Goal: Transaction & Acquisition: Purchase product/service

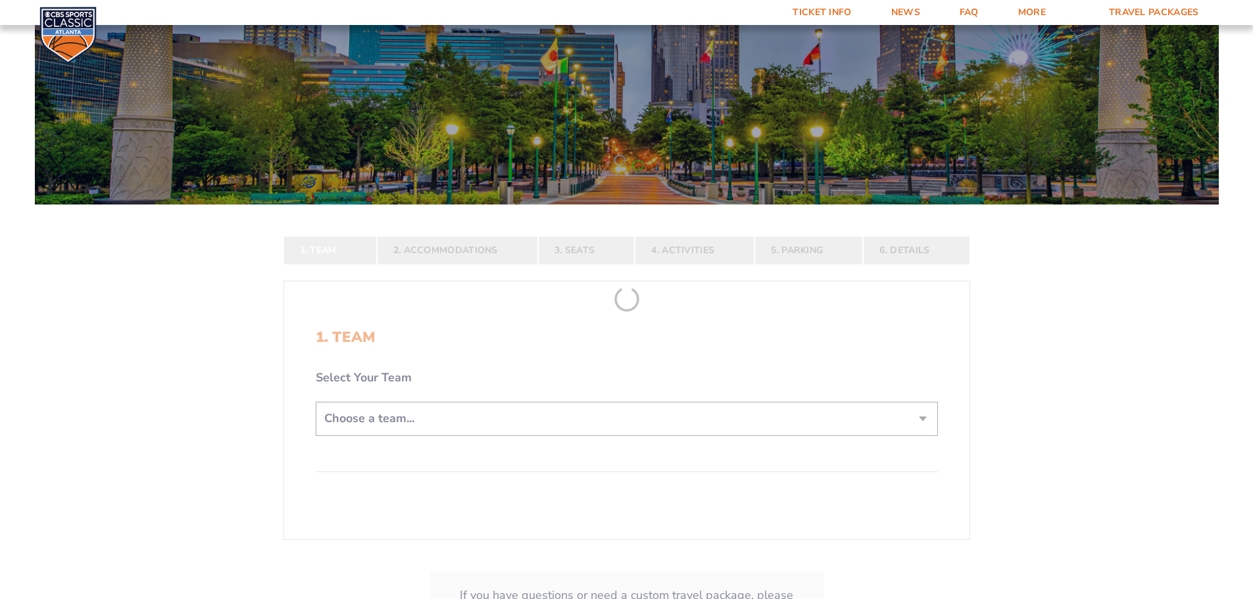
scroll to position [132, 0]
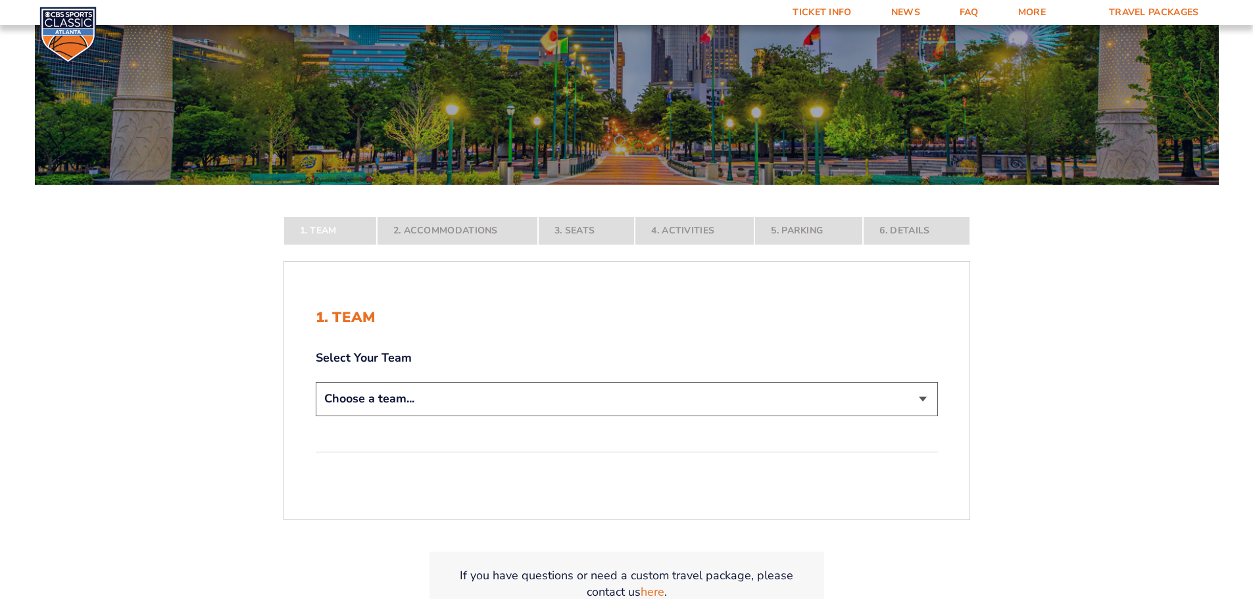
click at [922, 403] on select "Choose a team... Kentucky Wildcats Ohio State Buckeyes North Carolina Tar Heels…" at bounding box center [627, 399] width 622 height 34
select select "20108"
click at [316, 416] on select "Choose a team... Kentucky Wildcats Ohio State Buckeyes North Carolina Tar Heels…" at bounding box center [627, 399] width 622 height 34
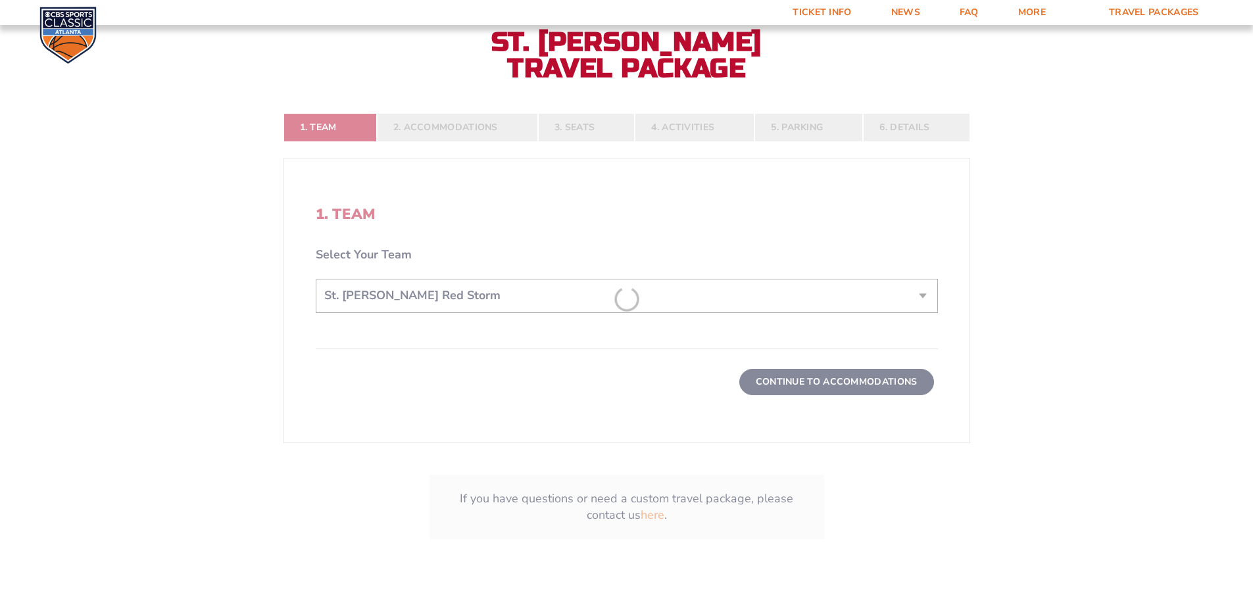
scroll to position [329, 0]
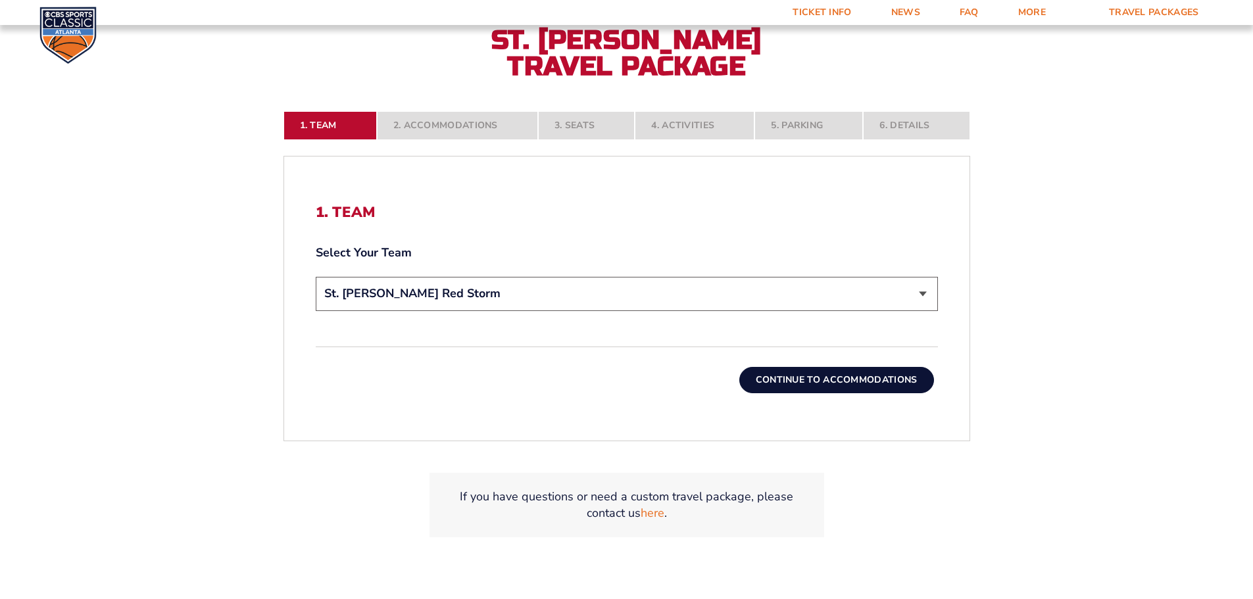
click at [833, 379] on button "Continue To Accommodations" at bounding box center [836, 380] width 195 height 26
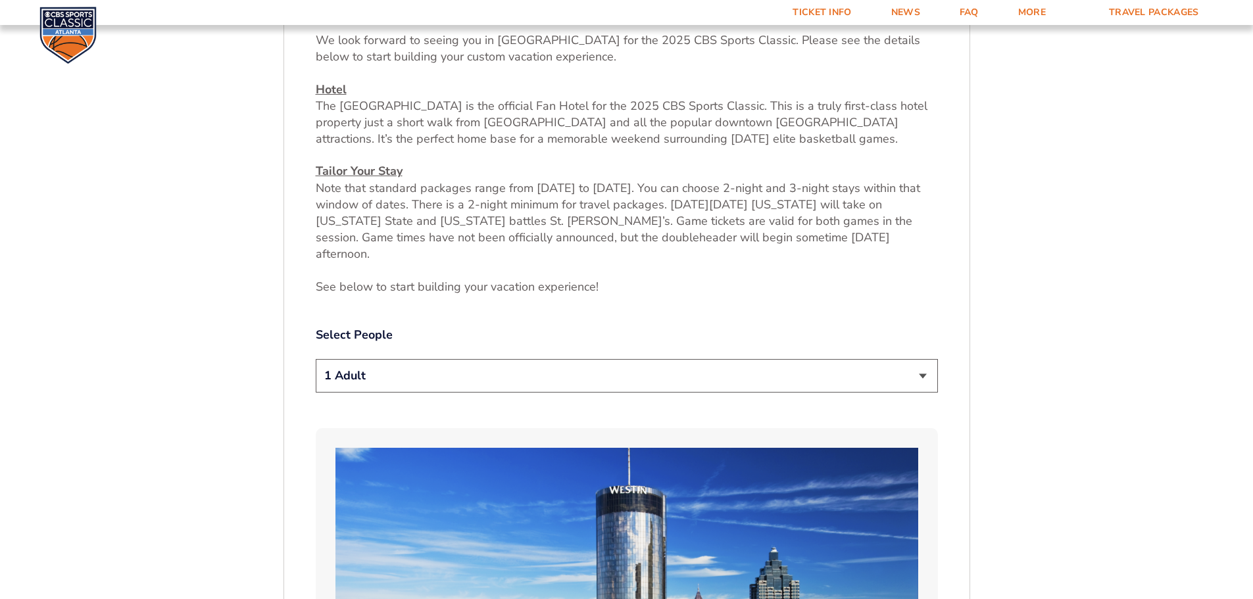
scroll to position [547, 0]
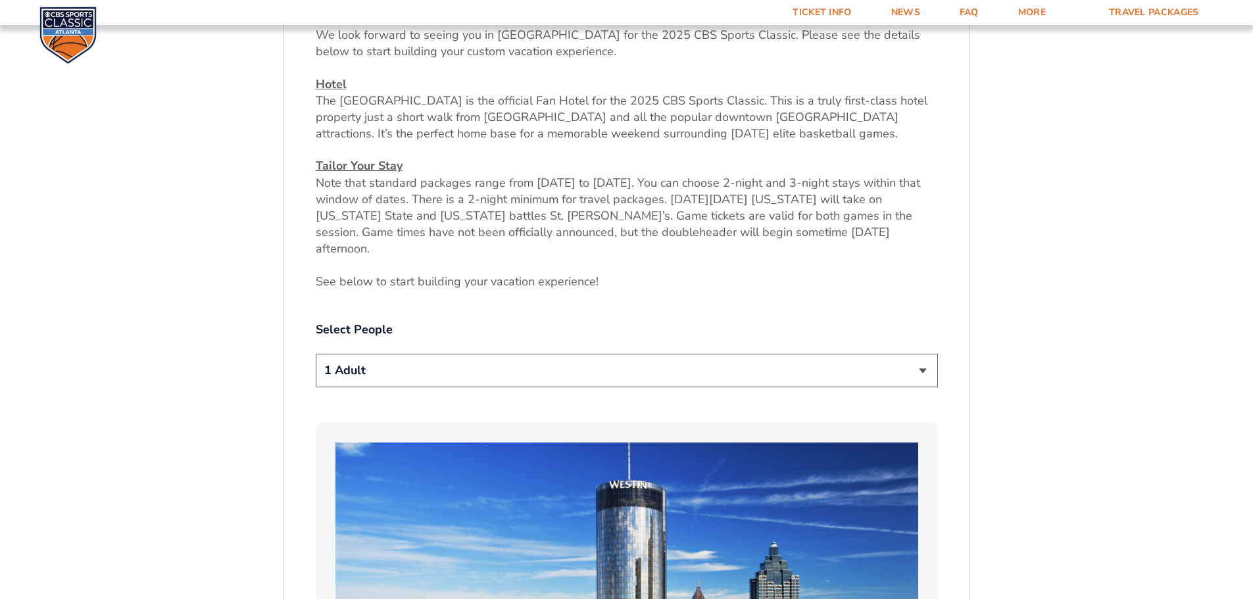
click at [918, 354] on select "1 Adult 2 Adults 3 Adults 4 Adults 2 Adults + 1 Child 2 Adults + 2 Children 2 A…" at bounding box center [627, 371] width 622 height 34
select select "2 Adults"
click at [316, 354] on select "1 Adult 2 Adults 3 Adults 4 Adults 2 Adults + 1 Child 2 Adults + 2 Children 2 A…" at bounding box center [627, 371] width 622 height 34
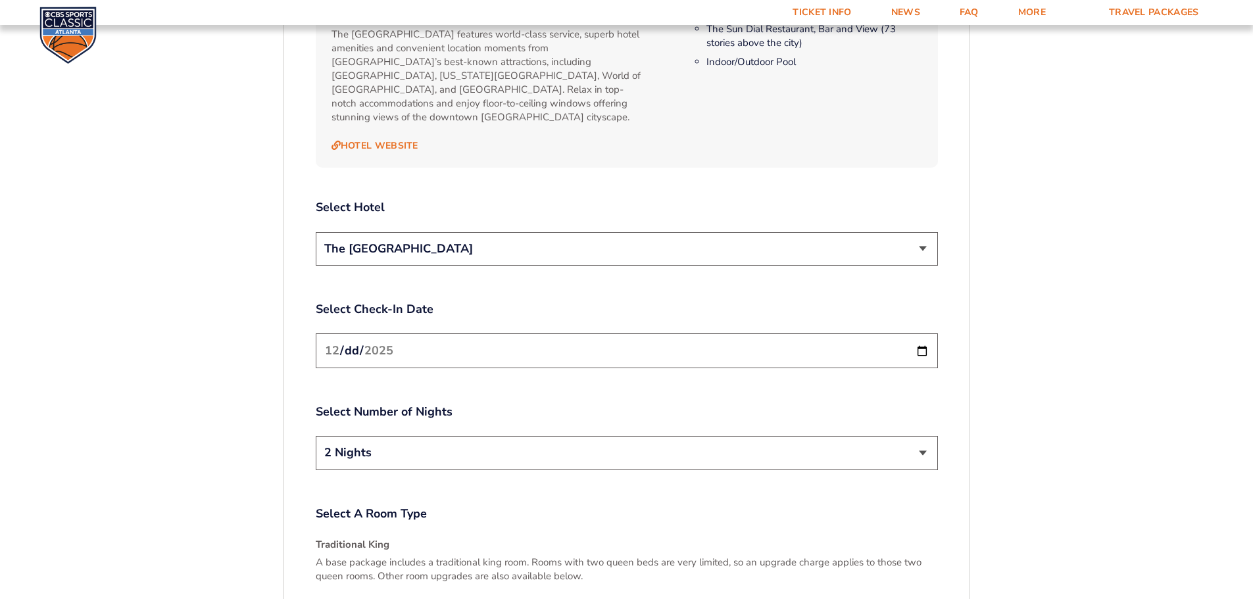
scroll to position [1533, 0]
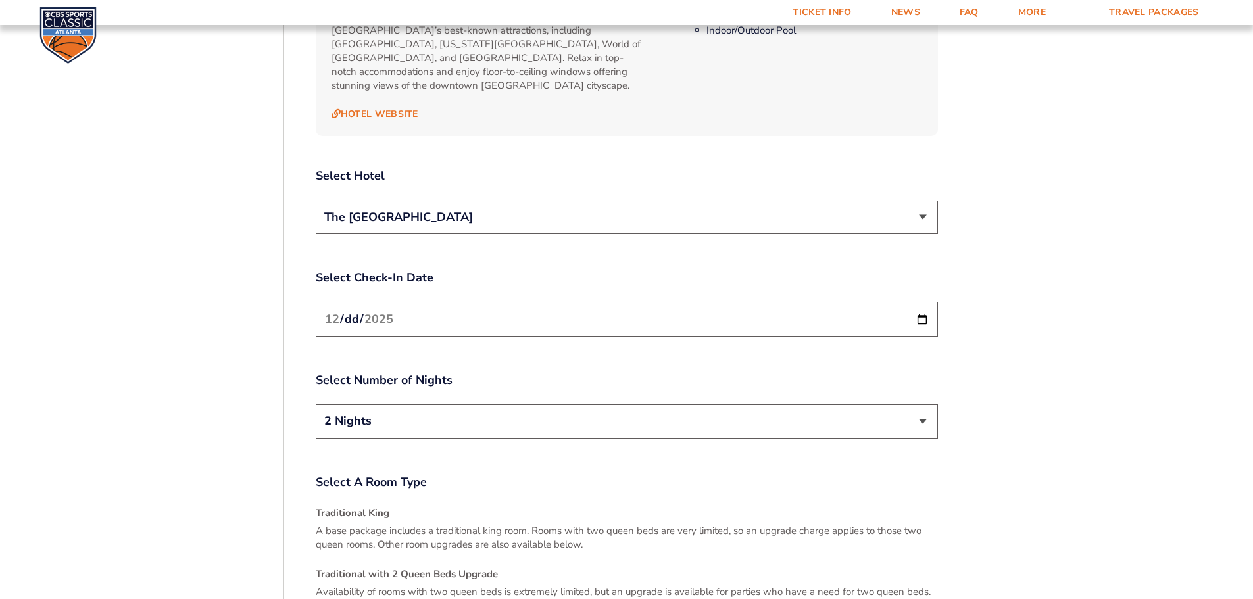
click at [927, 405] on select "2 Nights 3 Nights" at bounding box center [627, 422] width 622 height 34
click at [316, 405] on select "2 Nights 3 Nights" at bounding box center [627, 422] width 622 height 34
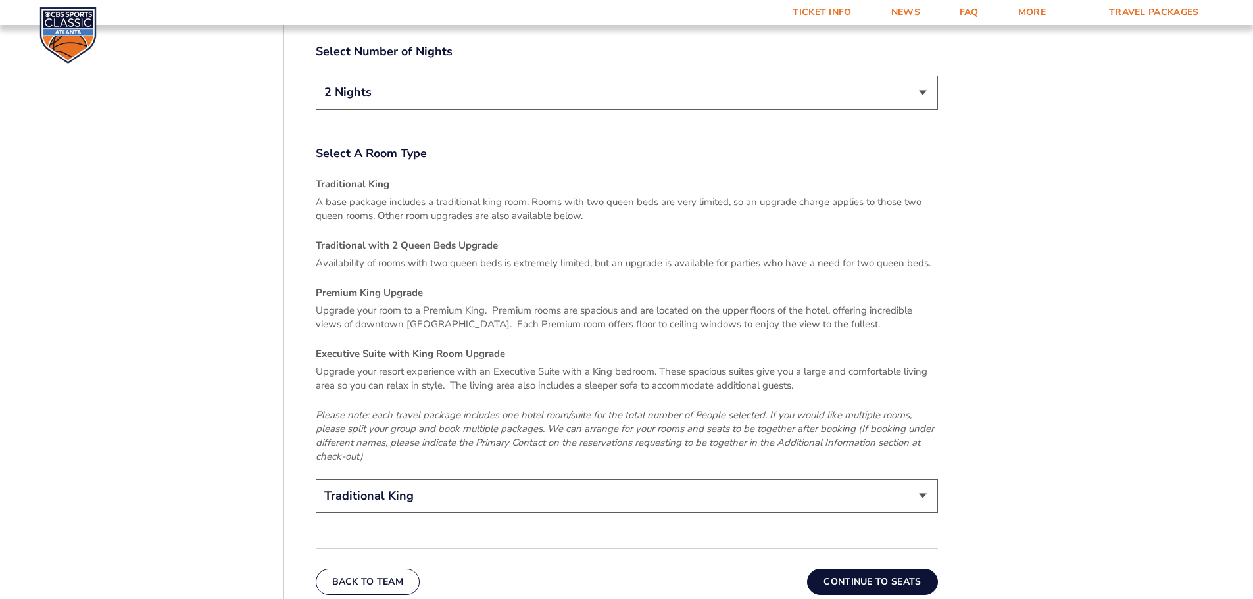
scroll to position [1928, 0]
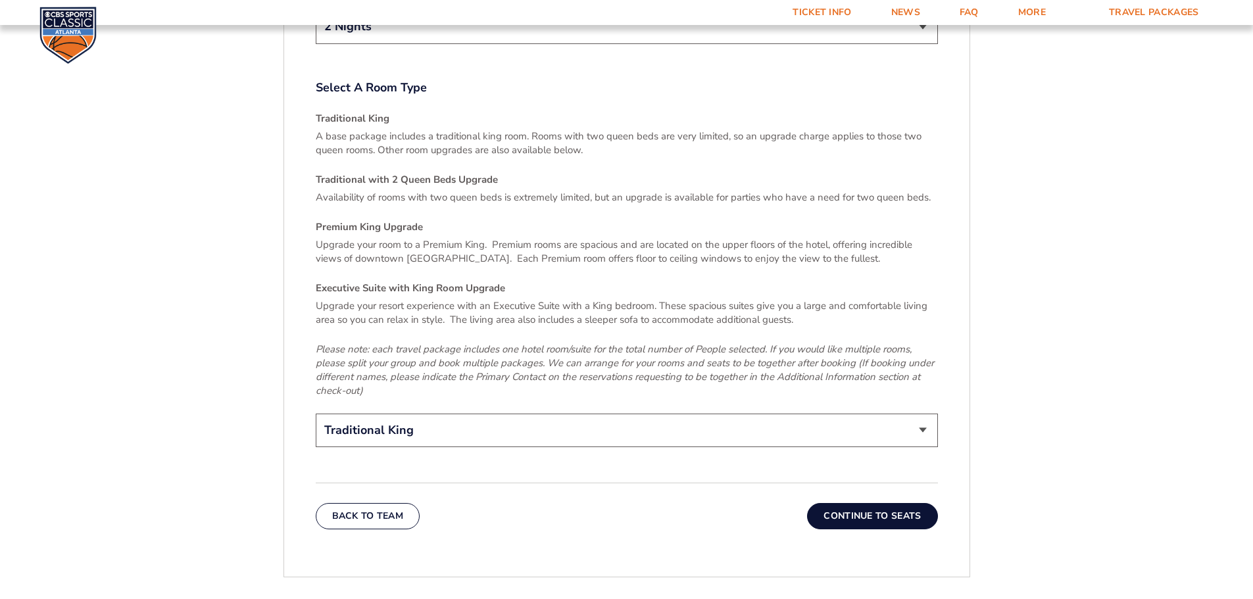
click at [870, 503] on button "Continue To Seats" at bounding box center [872, 516] width 130 height 26
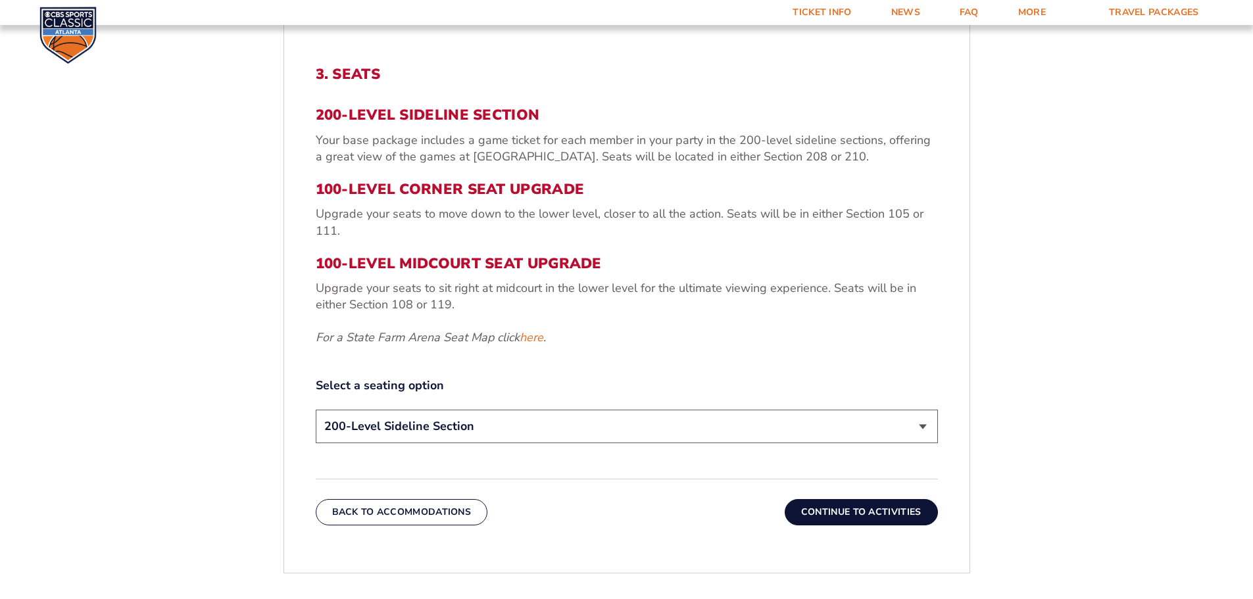
scroll to position [481, 0]
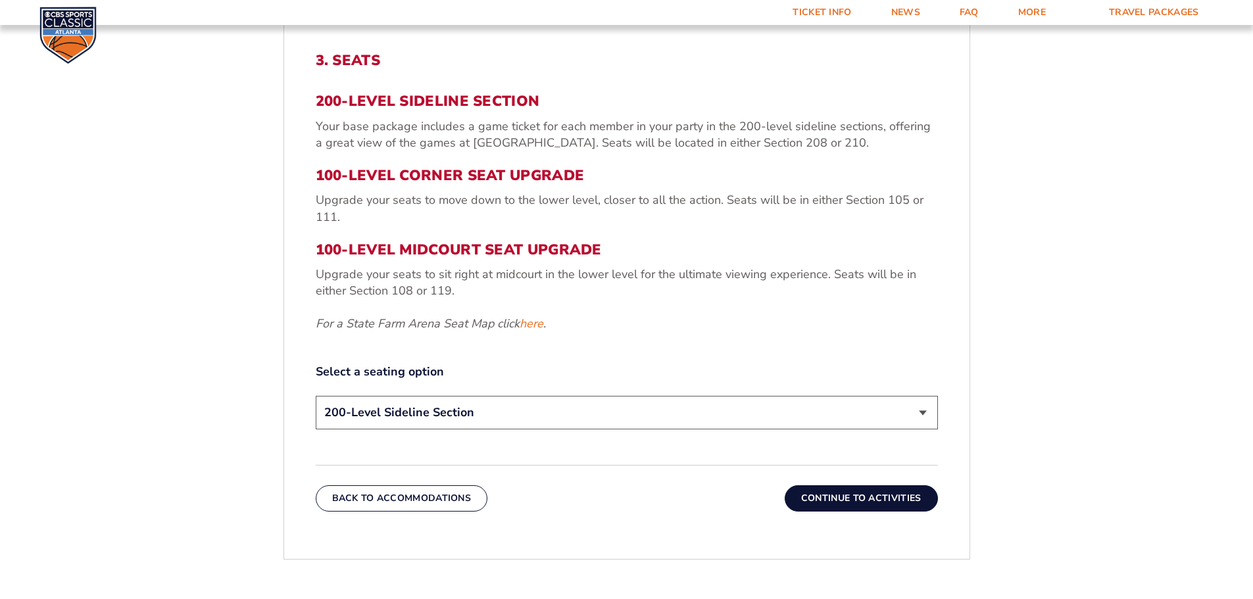
click at [923, 411] on select "200-Level Sideline Section 100-Level Corner Seat Upgrade (+$120 per person) 100…" at bounding box center [627, 413] width 622 height 34
select select "100-Level Midcourt Seat Upgrade"
click at [316, 396] on select "200-Level Sideline Section 100-Level Corner Seat Upgrade (+$120 per person) 100…" at bounding box center [627, 413] width 622 height 34
click at [864, 503] on button "Continue To Activities" at bounding box center [861, 498] width 153 height 26
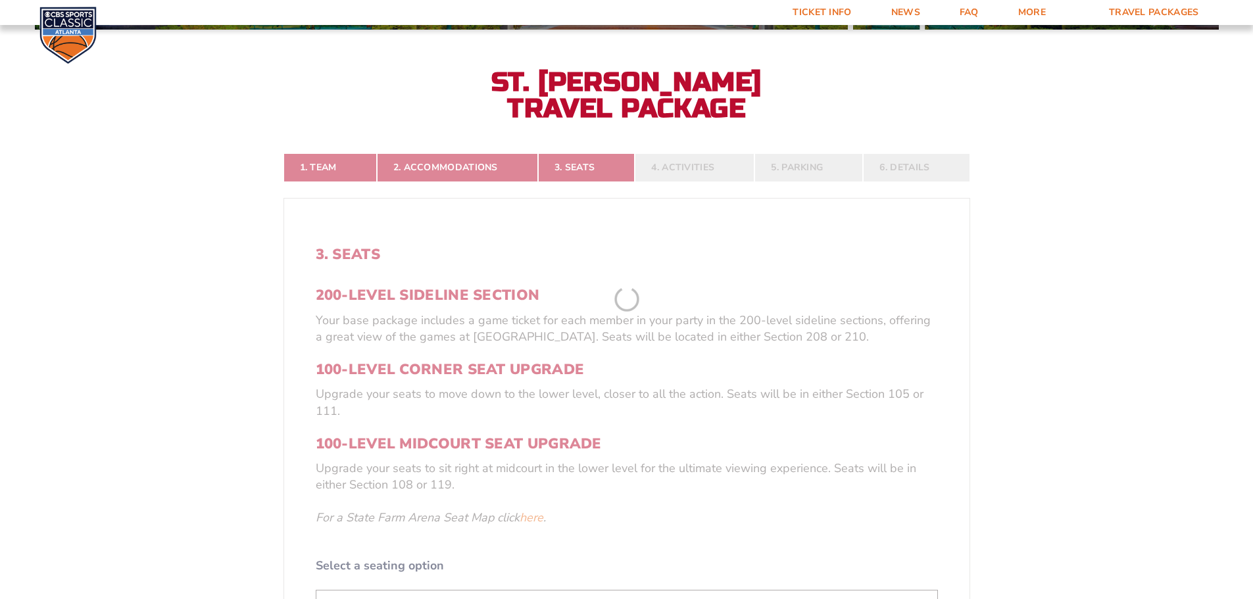
scroll to position [283, 0]
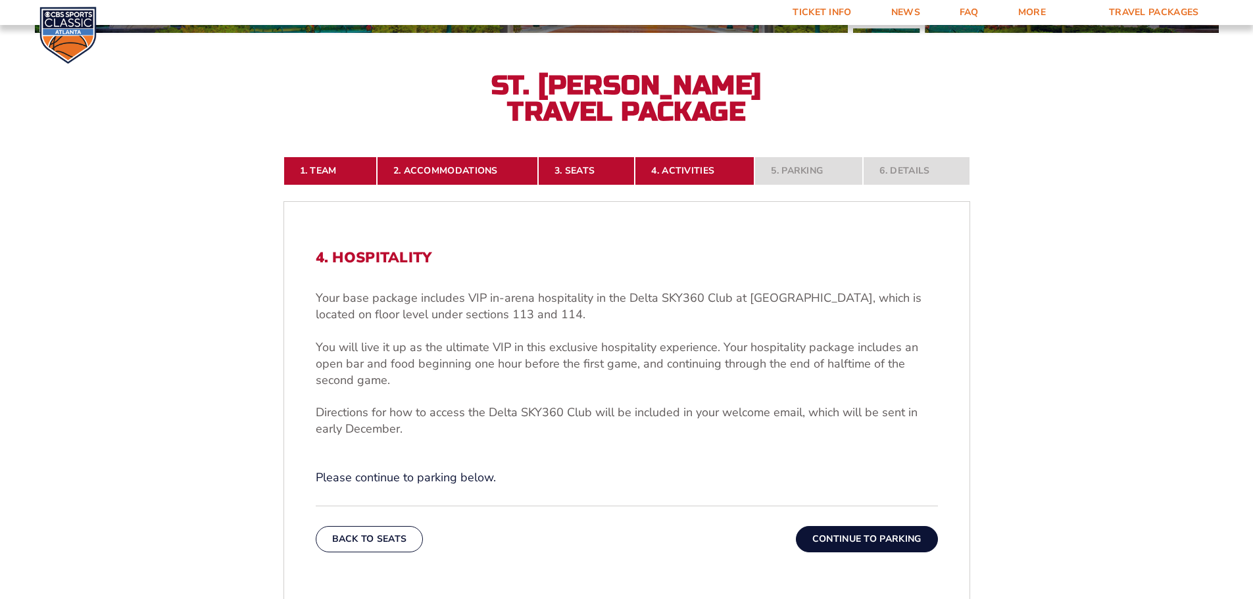
click at [882, 541] on button "Continue To Parking" at bounding box center [867, 539] width 142 height 26
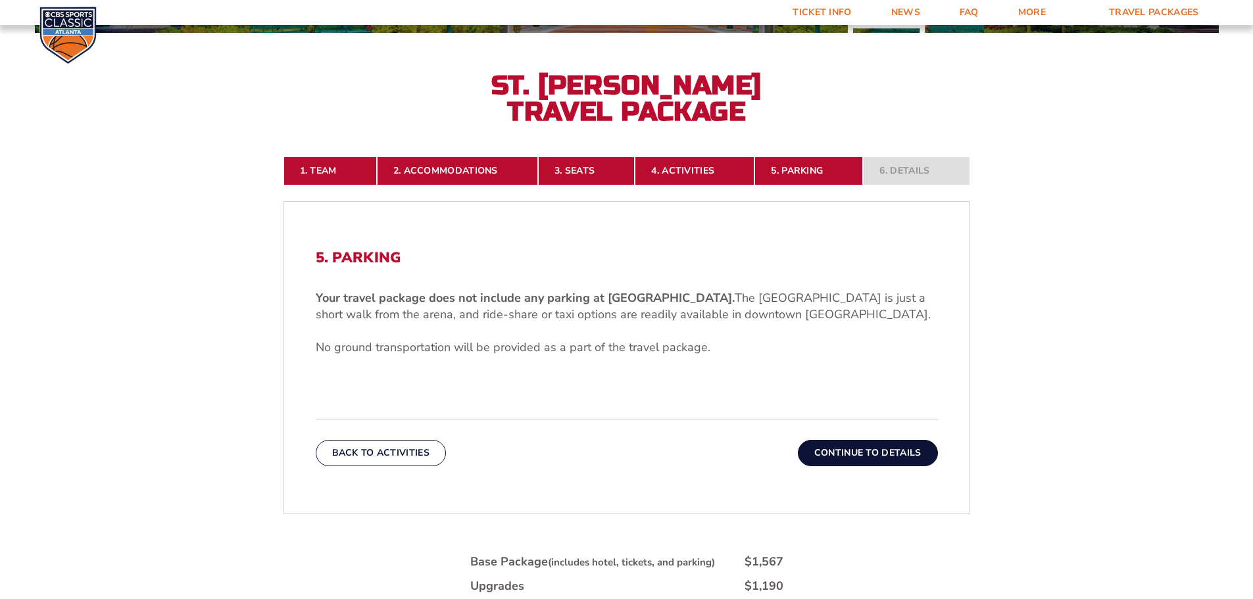
click at [877, 453] on button "Continue To Details" at bounding box center [868, 453] width 140 height 26
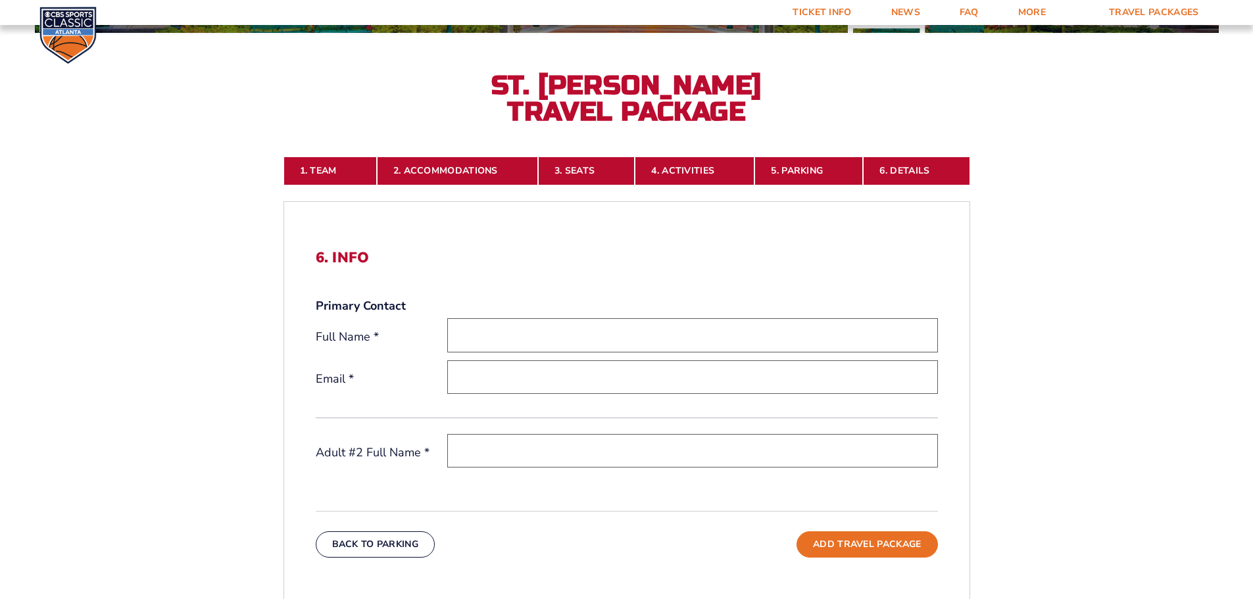
click at [509, 337] on input "text" at bounding box center [692, 335] width 491 height 34
type input "Craig M Goodwin"
type input "craig.goodwin@reagan.com"
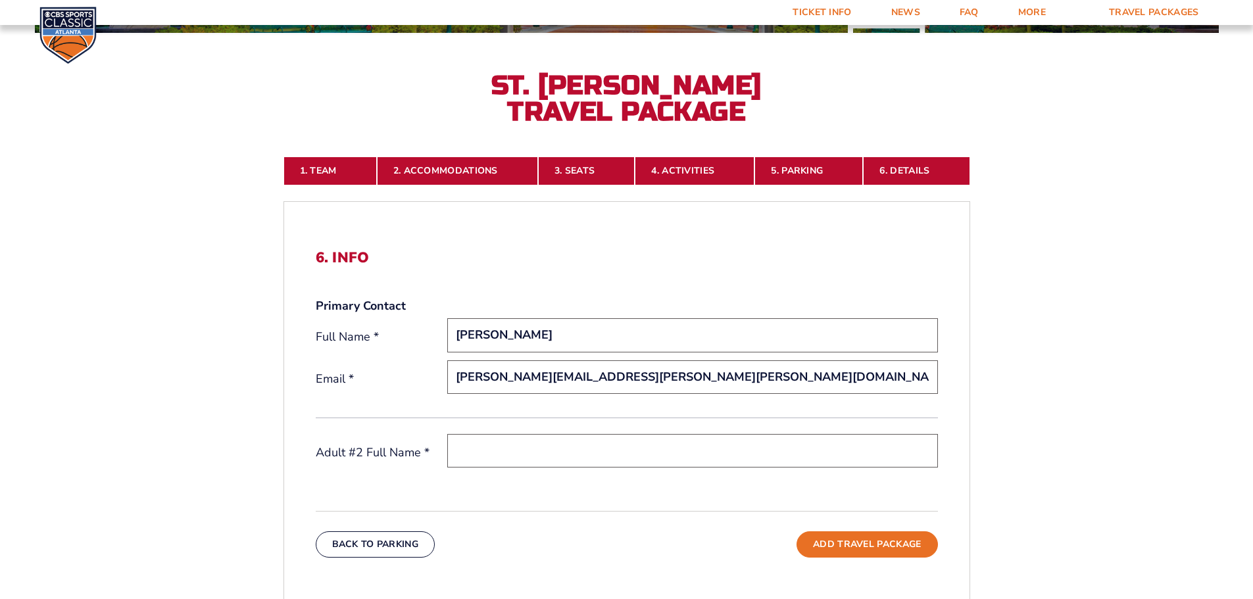
click at [531, 446] on input "text" at bounding box center [692, 451] width 491 height 34
type input "Loretta Keimes"
click at [856, 544] on button "Add Travel Package" at bounding box center [867, 544] width 141 height 26
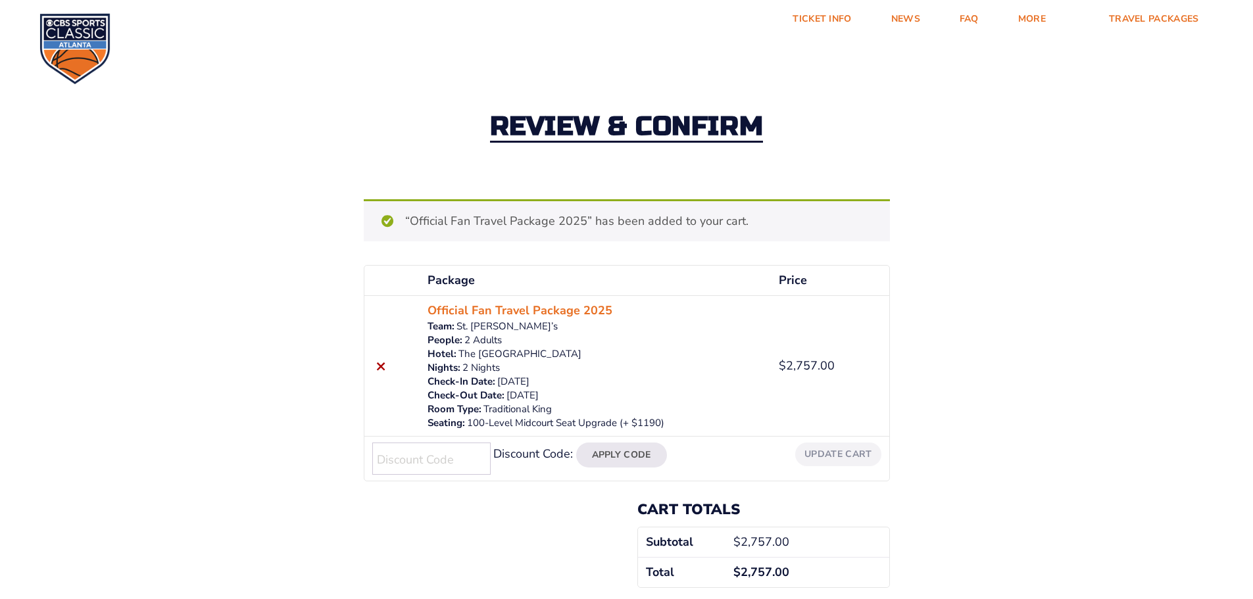
click at [460, 218] on div "“Official Fan Travel Package 2025” has been added to your cart. Continue shoppi…" at bounding box center [627, 220] width 526 height 42
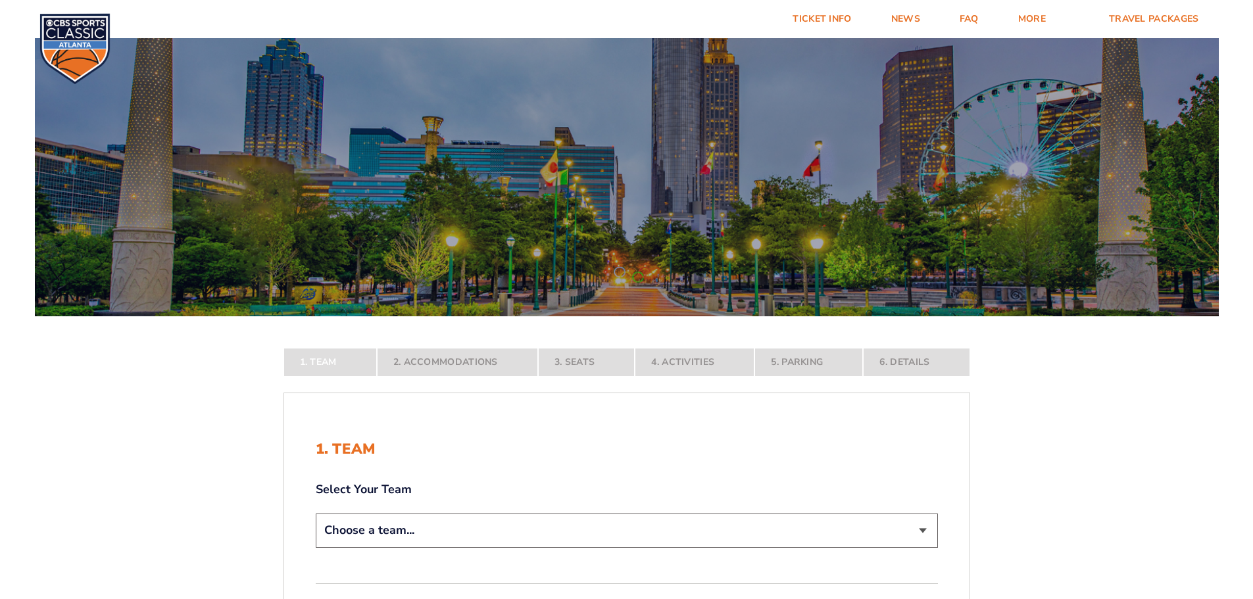
click at [925, 531] on select "Choose a team... Kentucky Wildcats Ohio State Buckeyes North Carolina Tar Heels…" at bounding box center [627, 531] width 622 height 34
select select "20108"
click at [316, 547] on select "Choose a team... Kentucky Wildcats Ohio State Buckeyes North Carolina Tar Heels…" at bounding box center [627, 531] width 622 height 34
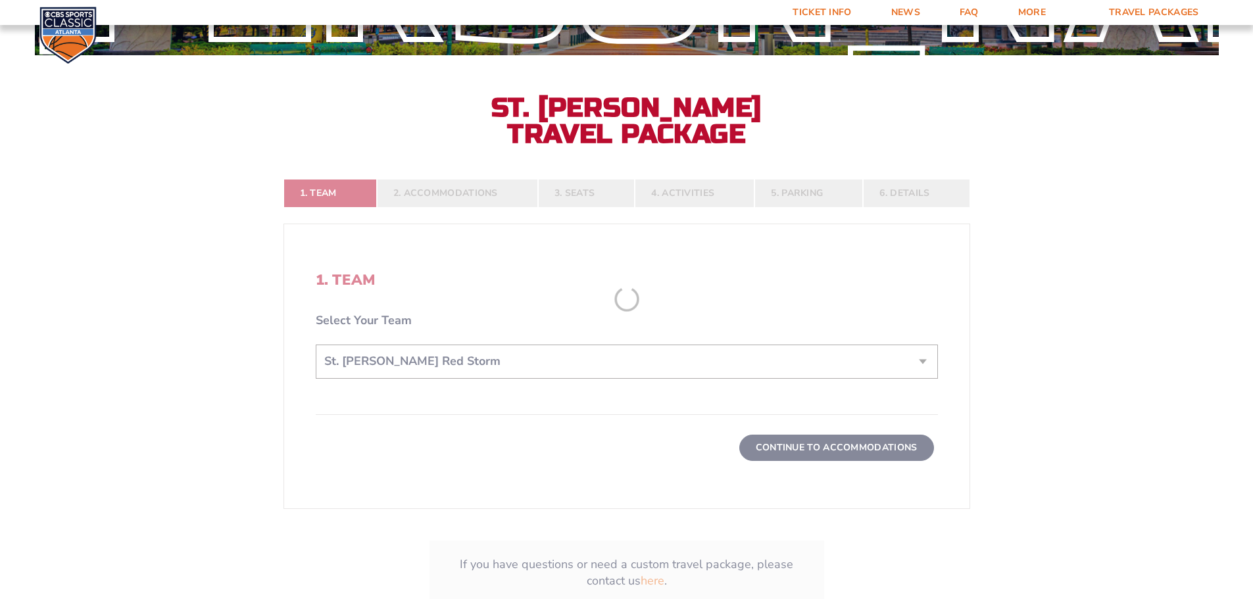
scroll to position [263, 0]
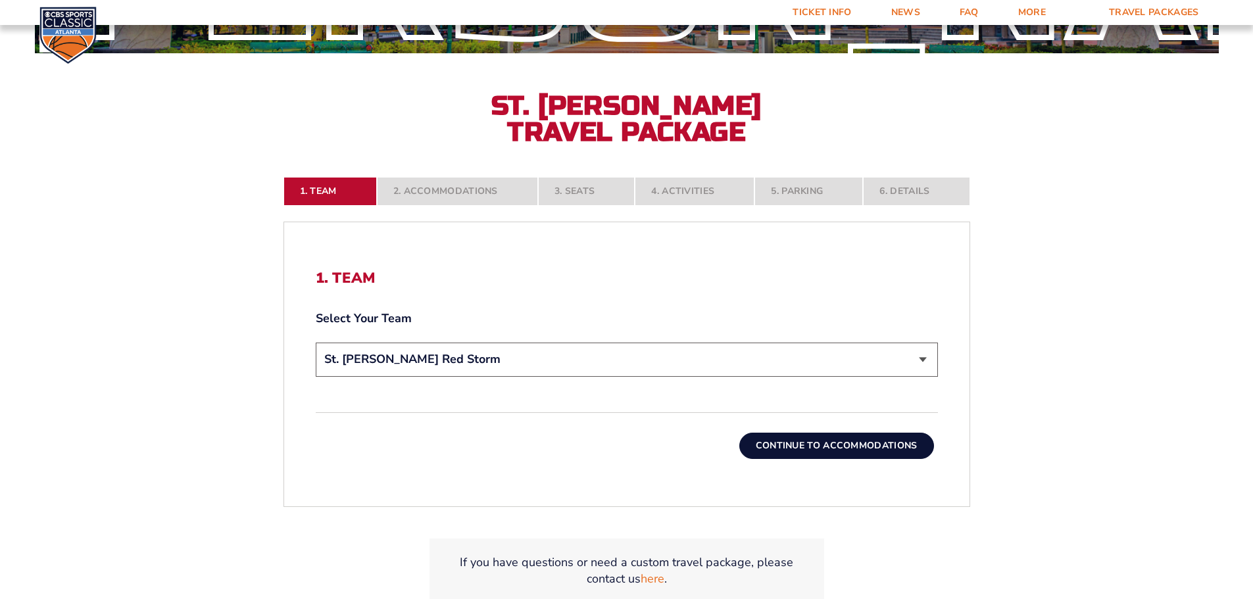
click at [843, 450] on button "Continue To Accommodations" at bounding box center [836, 446] width 195 height 26
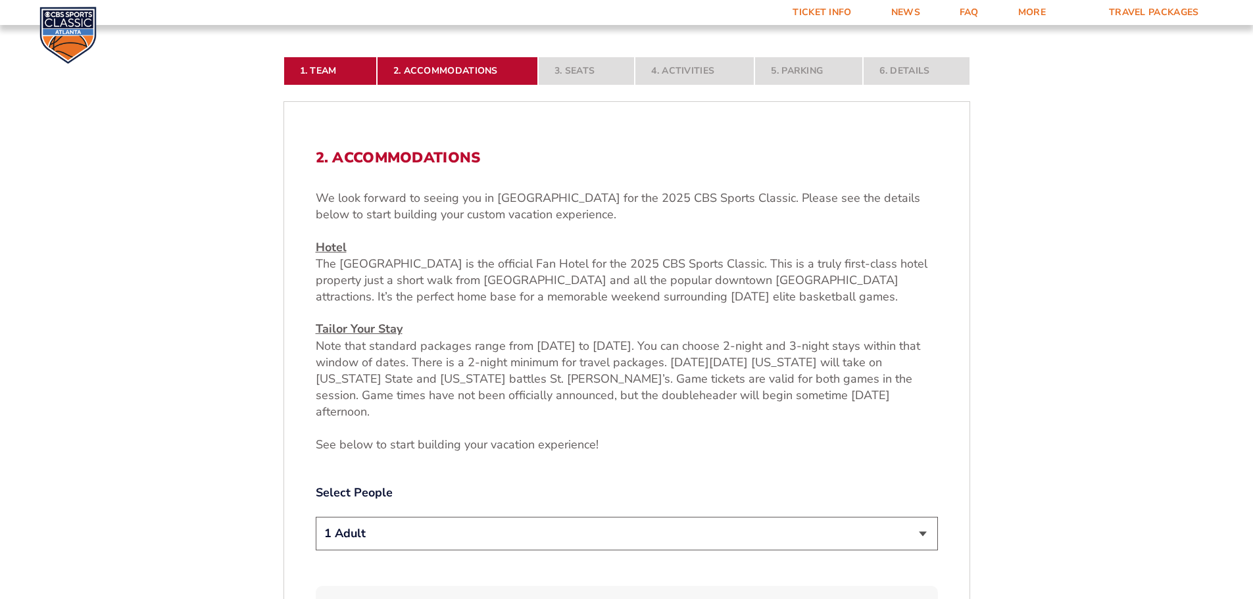
scroll to position [415, 0]
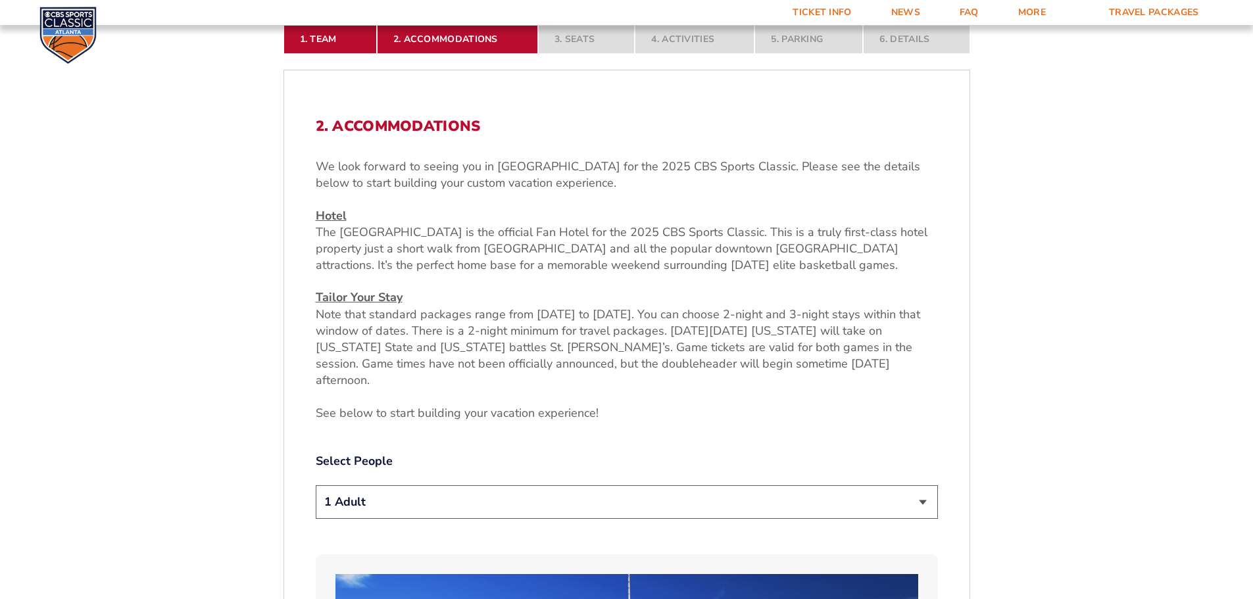
click at [923, 488] on select "1 Adult 2 Adults 3 Adults 4 Adults 2 Adults + 1 Child 2 Adults + 2 Children 2 A…" at bounding box center [627, 502] width 622 height 34
select select "2 Adults"
click at [316, 485] on select "1 Adult 2 Adults 3 Adults 4 Adults 2 Adults + 1 Child 2 Adults + 2 Children 2 A…" at bounding box center [627, 502] width 622 height 34
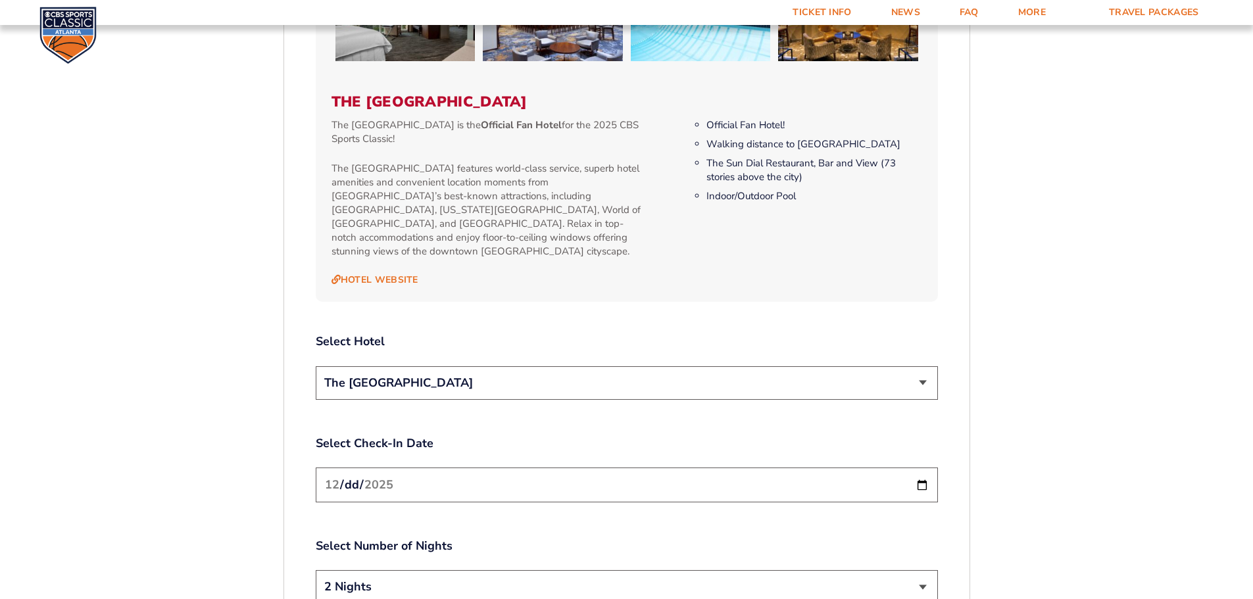
scroll to position [1402, 0]
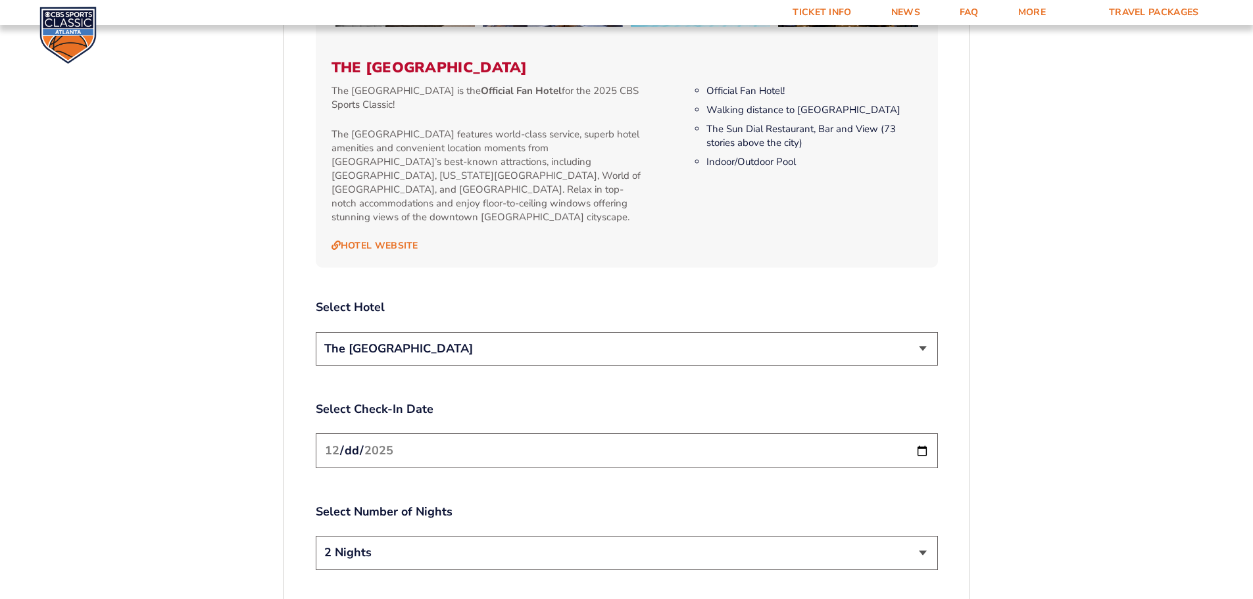
click at [927, 332] on select "The [GEOGRAPHIC_DATA]" at bounding box center [627, 349] width 622 height 34
click at [316, 332] on select "The [GEOGRAPHIC_DATA]" at bounding box center [627, 349] width 622 height 34
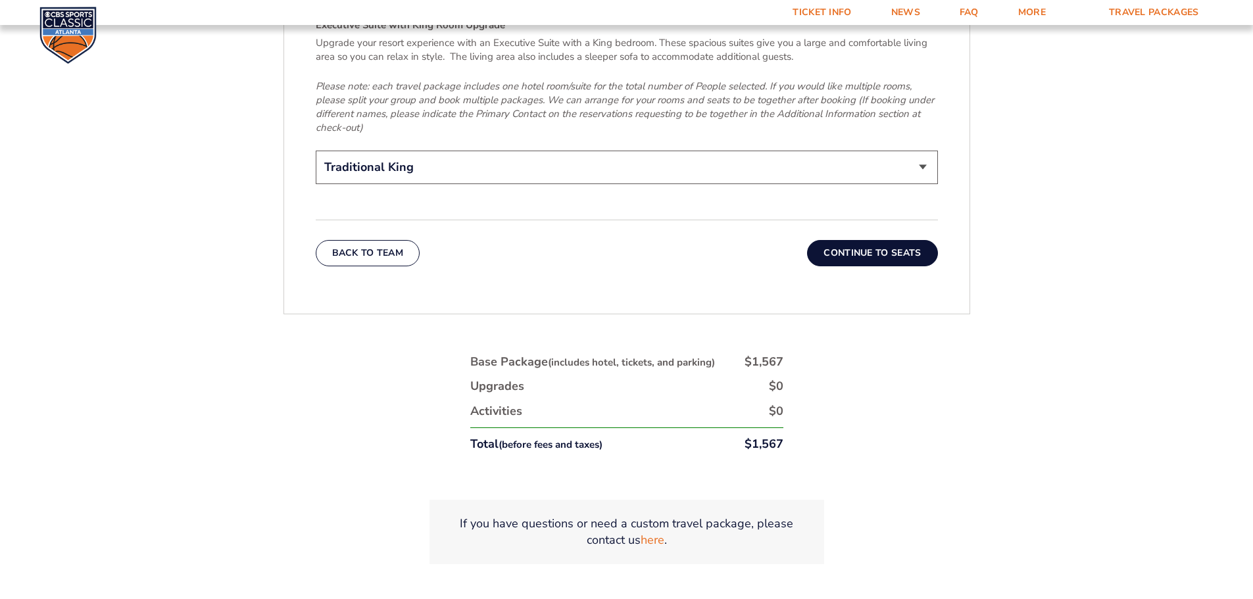
scroll to position [2059, 0]
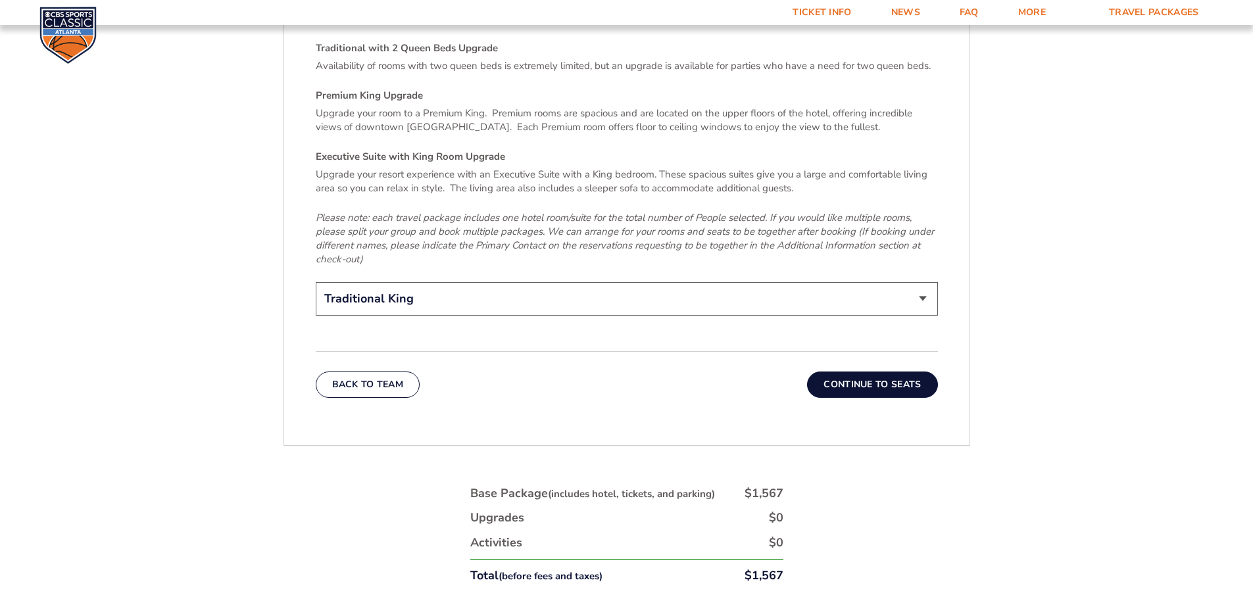
click at [921, 282] on select "Traditional King Traditional with 2 Queen Beds Upgrade (+$95 per night) Premium…" at bounding box center [627, 299] width 622 height 34
select select "Premium King Upgrade"
click at [316, 282] on select "Traditional King Traditional with 2 Queen Beds Upgrade (+$95 per night) Premium…" at bounding box center [627, 299] width 622 height 34
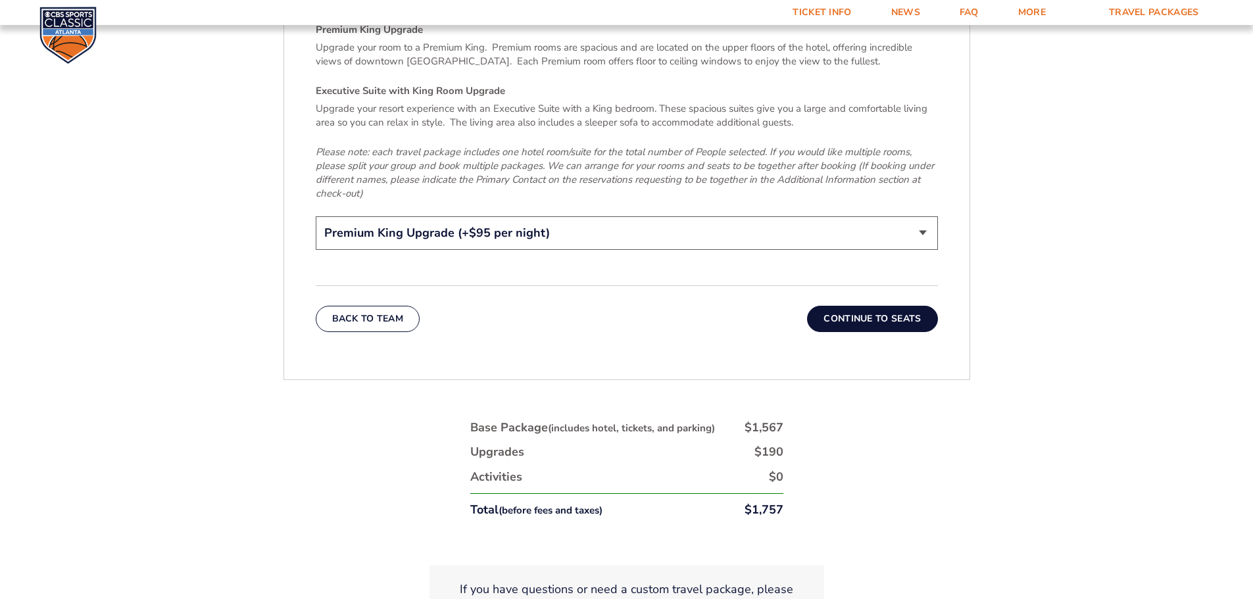
scroll to position [2191, 0]
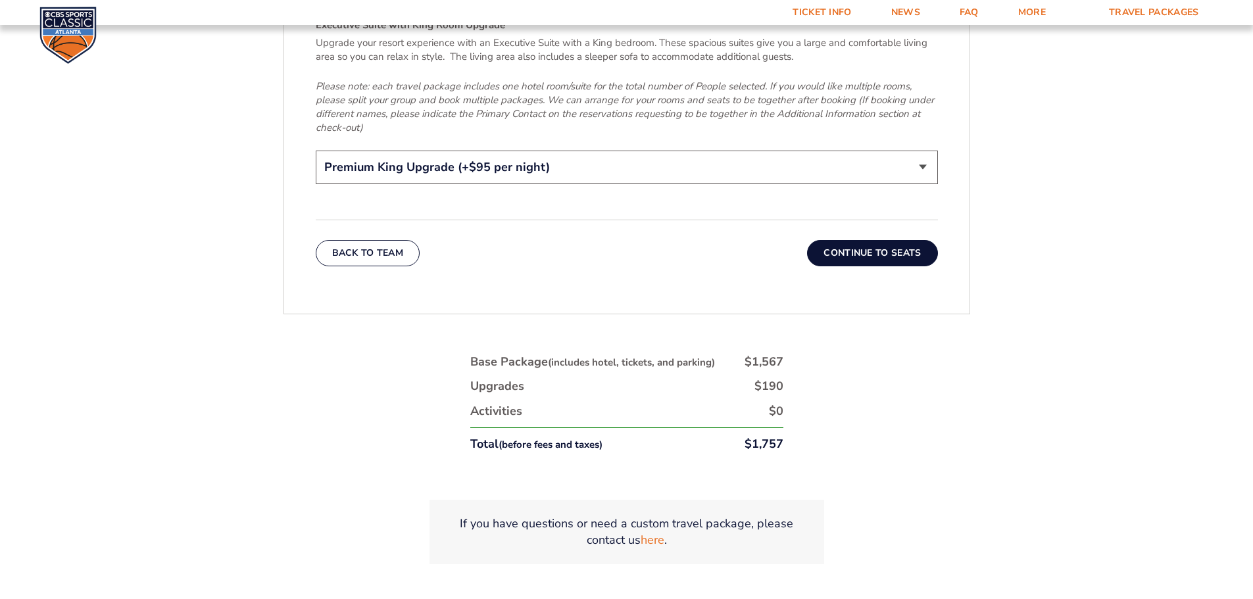
click at [871, 240] on button "Continue To Seats" at bounding box center [872, 253] width 130 height 26
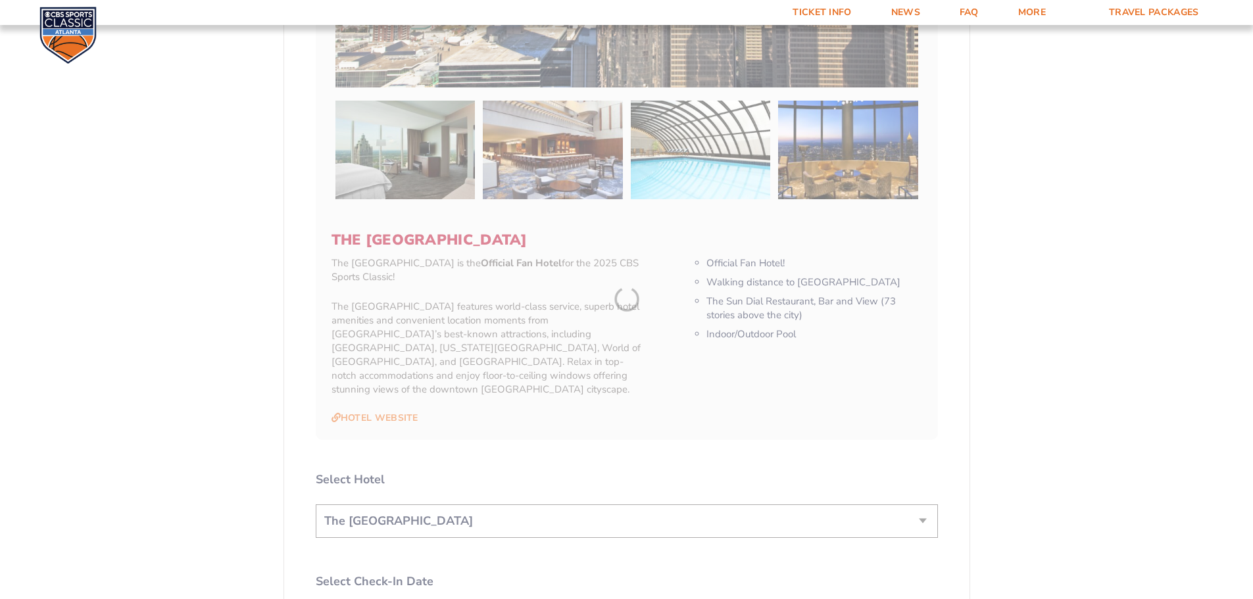
scroll to position [283, 0]
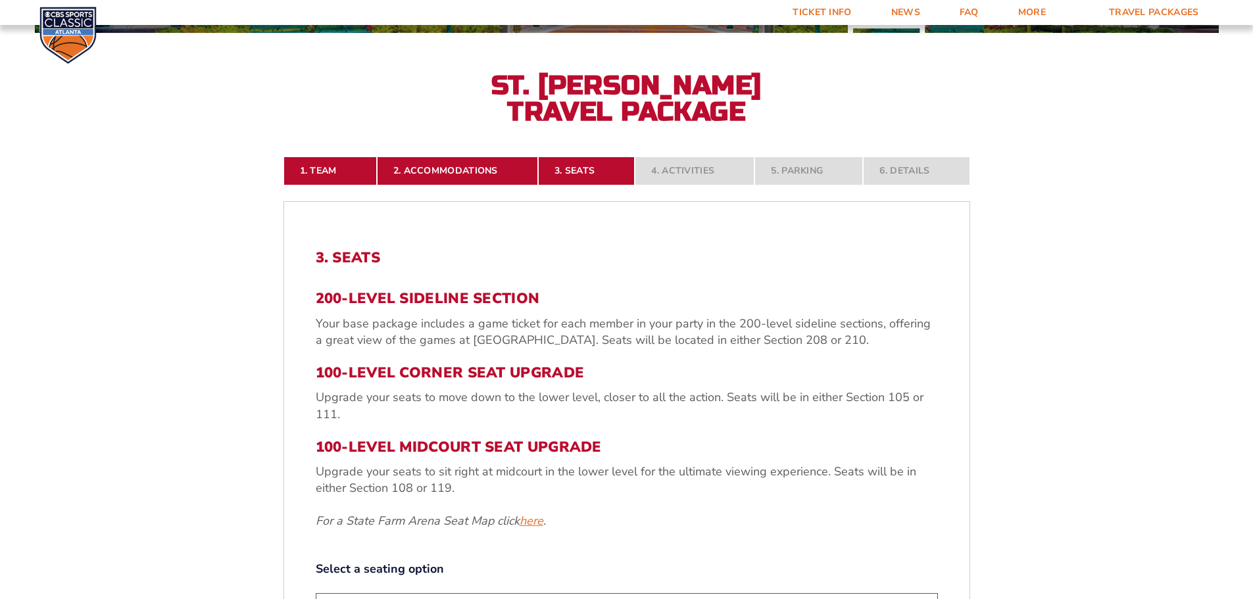
click at [534, 524] on link "here" at bounding box center [532, 521] width 24 height 16
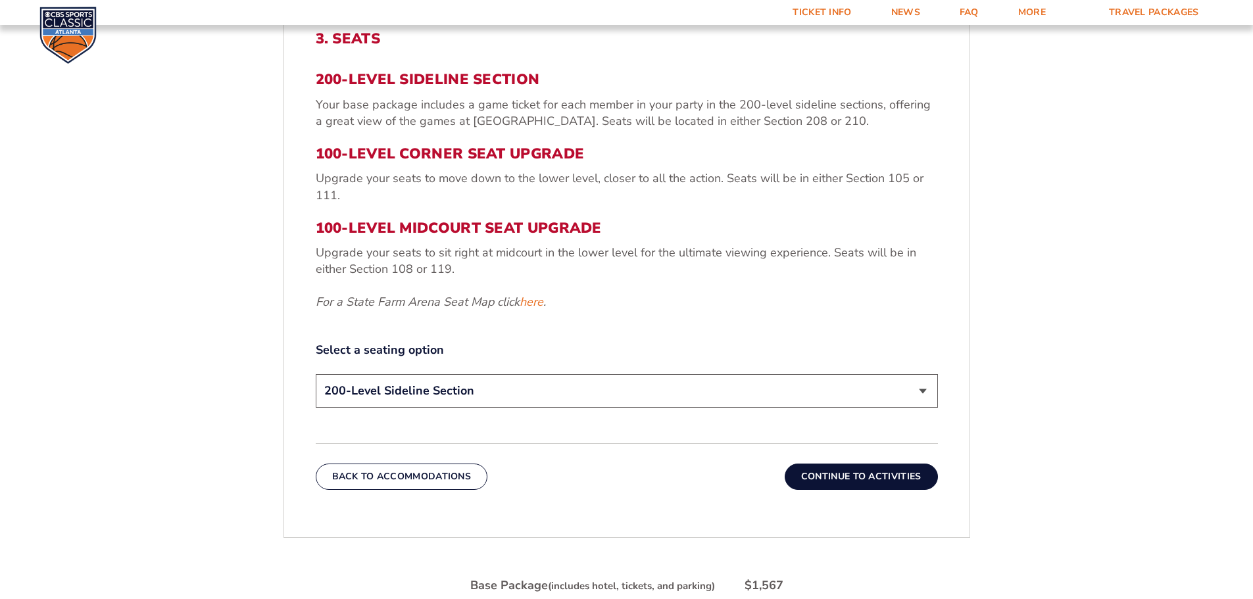
scroll to position [547, 0]
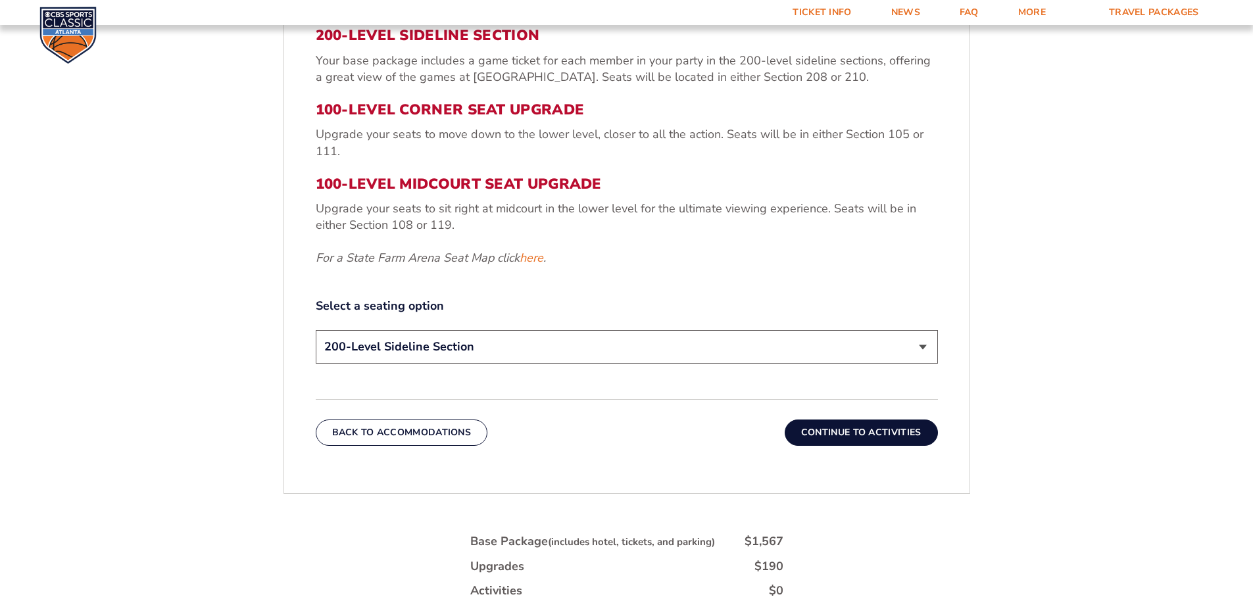
click at [866, 434] on button "Continue To Activities" at bounding box center [861, 433] width 153 height 26
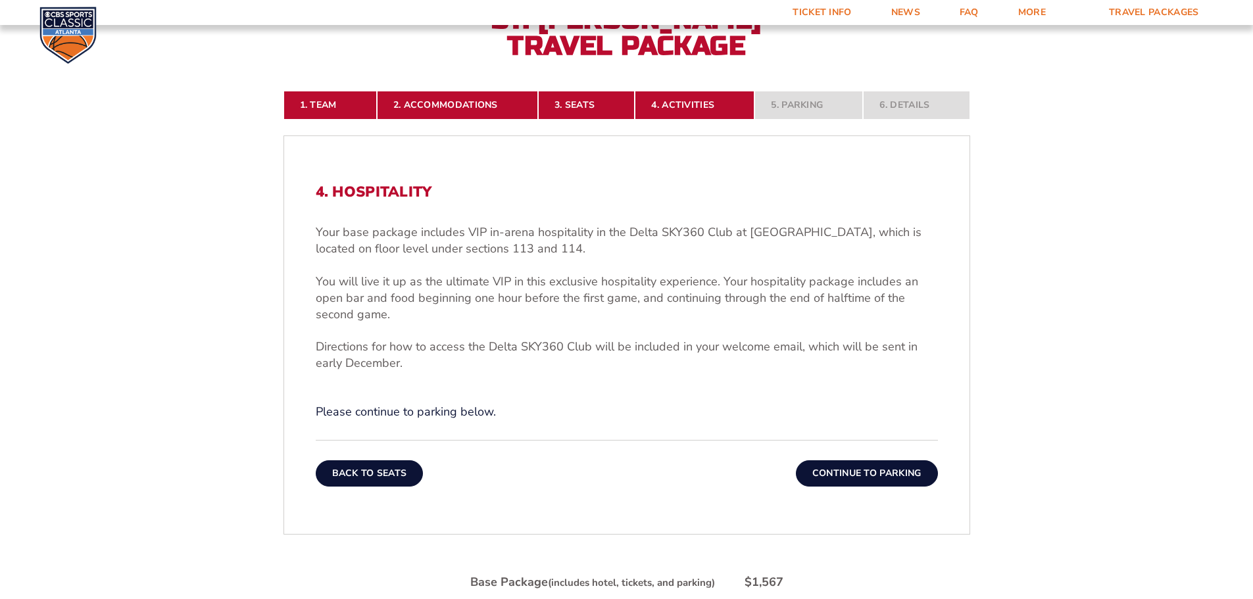
click at [355, 480] on button "Back To Seats" at bounding box center [370, 473] width 108 height 26
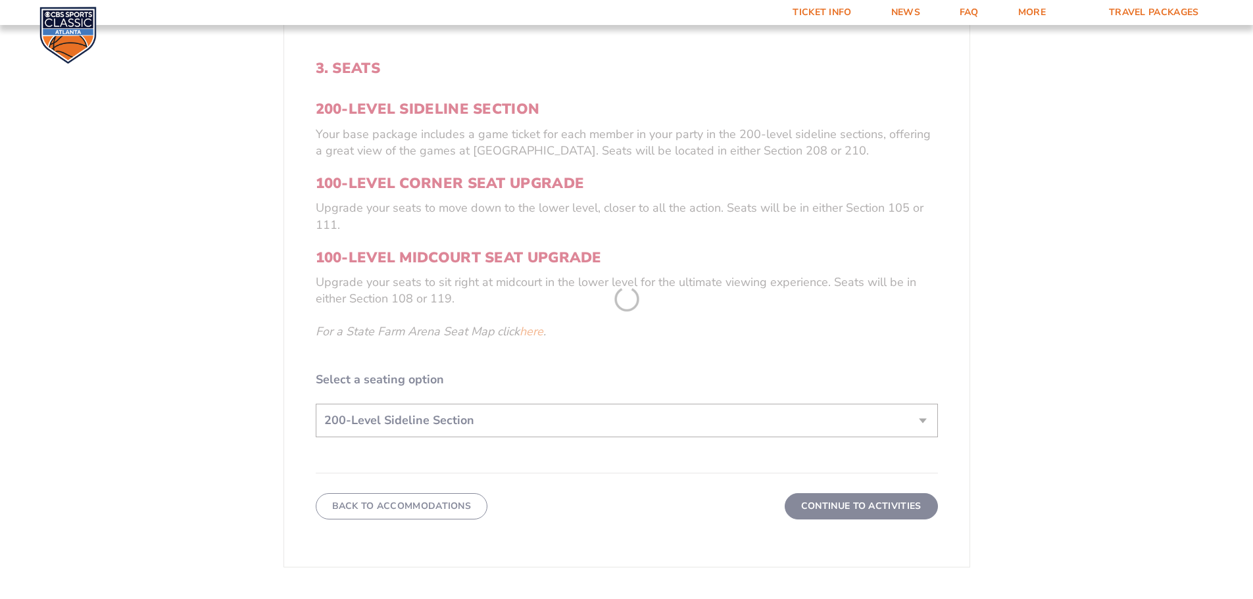
scroll to position [481, 0]
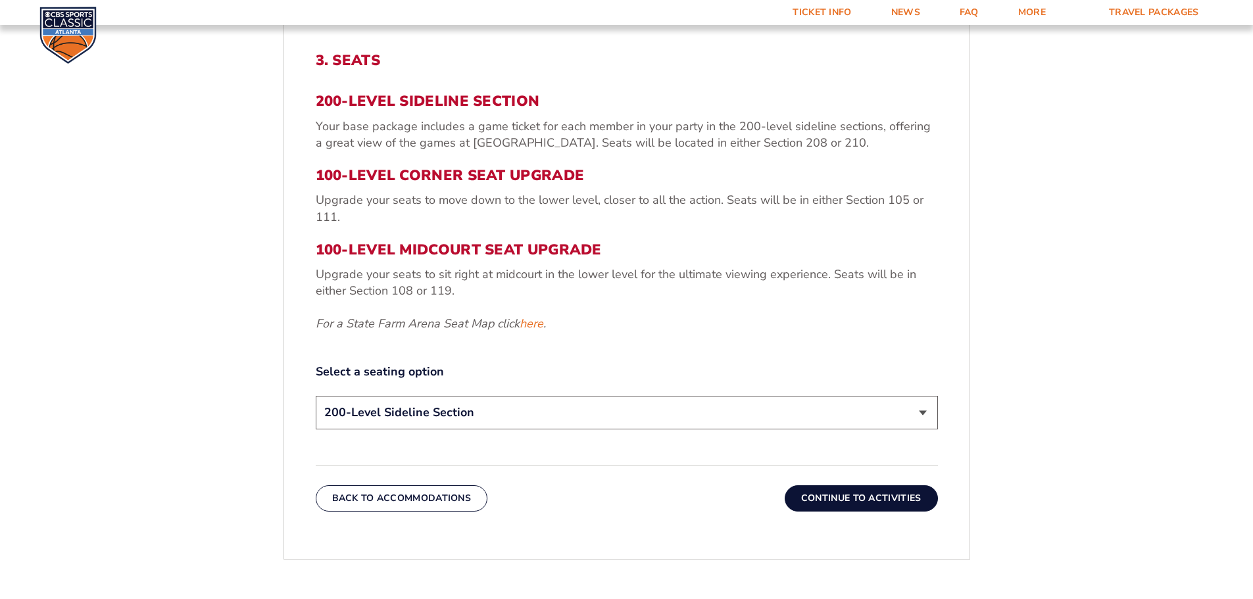
click at [923, 414] on select "200-Level Sideline Section 100-Level Corner Seat Upgrade (+$120 per person) 100…" at bounding box center [627, 413] width 622 height 34
click at [316, 396] on select "200-Level Sideline Section 100-Level Corner Seat Upgrade (+$120 per person) 100…" at bounding box center [627, 413] width 622 height 34
click at [925, 416] on select "200-Level Sideline Section 100-Level Corner Seat Upgrade (+$120 per person) 100…" at bounding box center [627, 413] width 622 height 34
select select "100-Level Midcourt Seat Upgrade"
click at [316, 396] on select "200-Level Sideline Section 100-Level Corner Seat Upgrade (+$120 per person) 100…" at bounding box center [627, 413] width 622 height 34
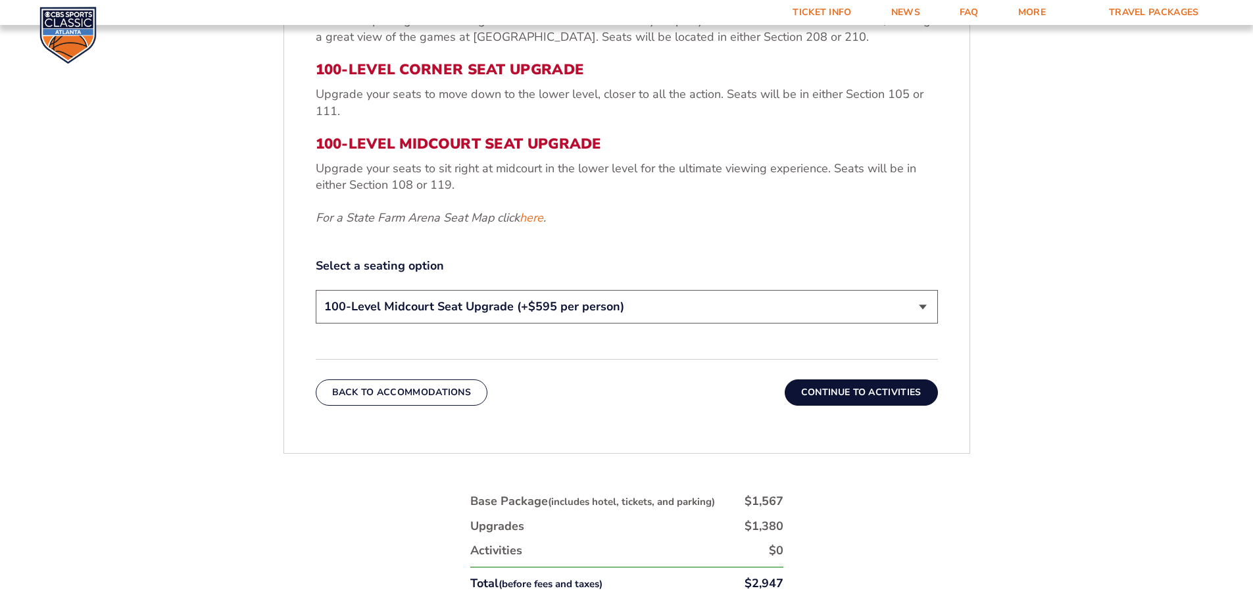
scroll to position [612, 0]
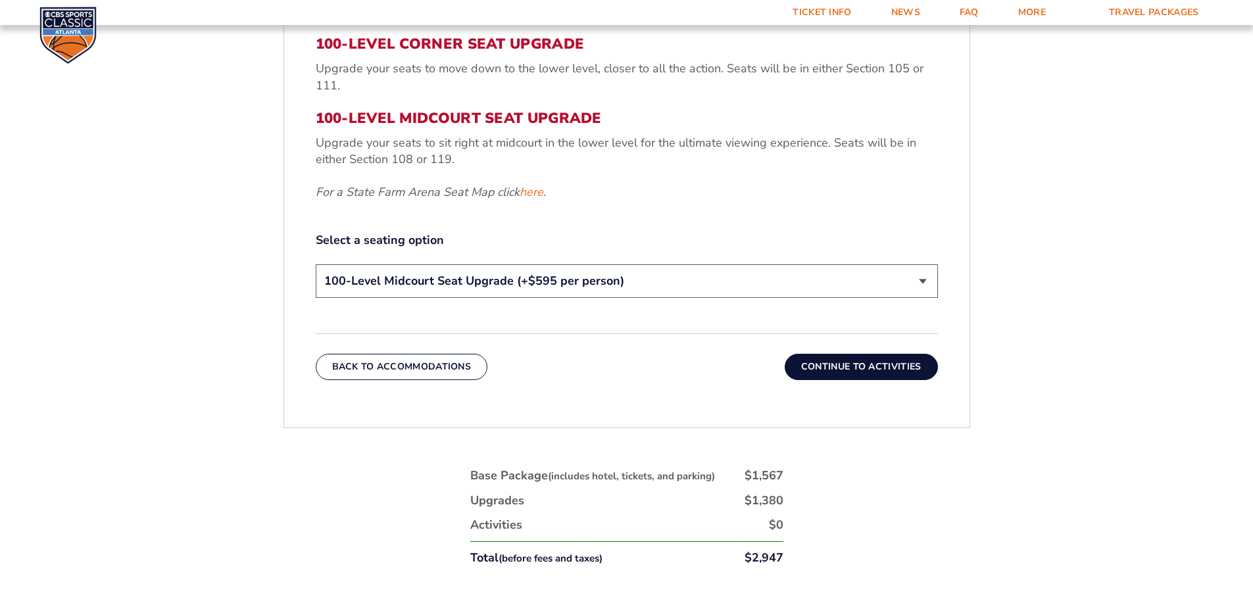
click at [884, 366] on button "Continue To Activities" at bounding box center [861, 367] width 153 height 26
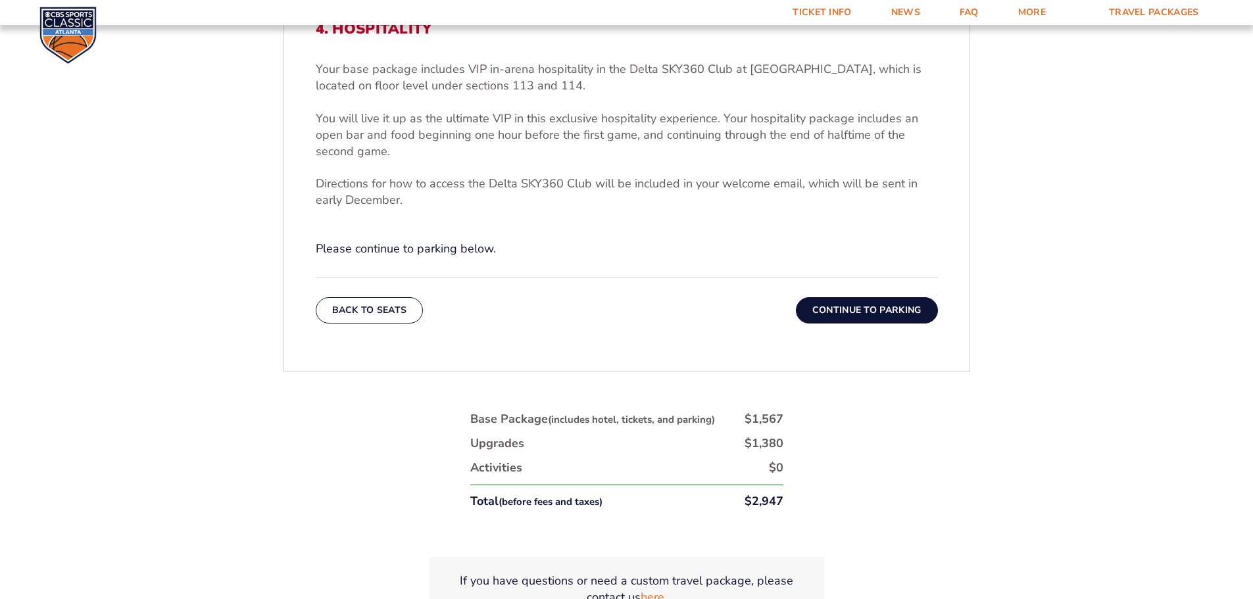
scroll to position [427, 0]
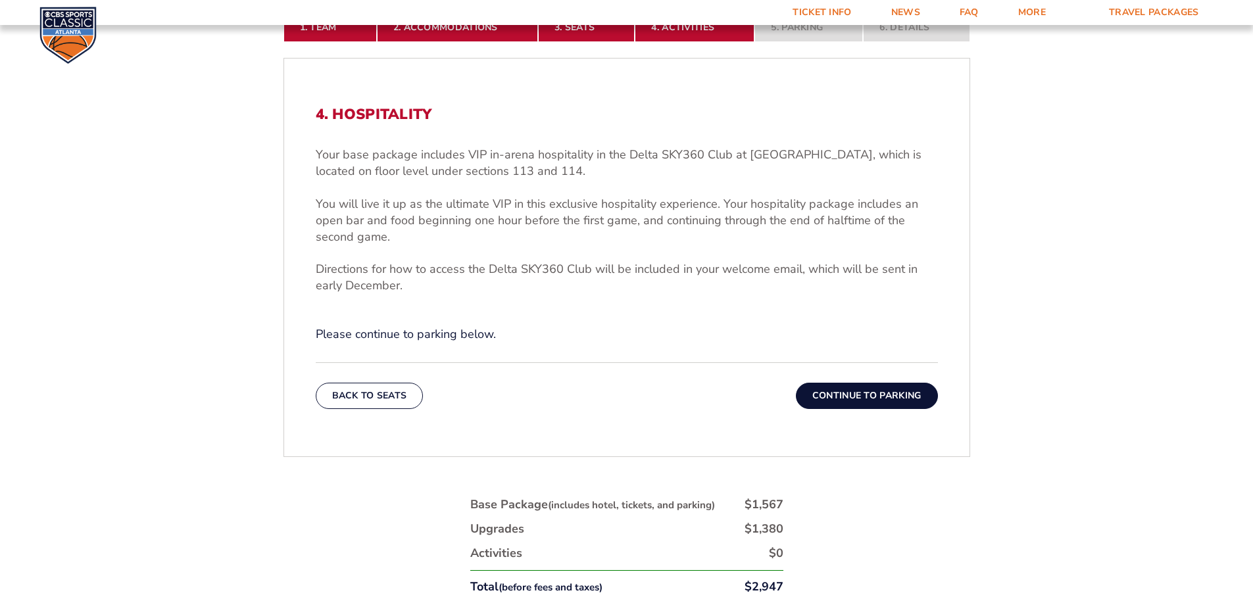
click at [865, 397] on button "Continue To Parking" at bounding box center [867, 396] width 142 height 26
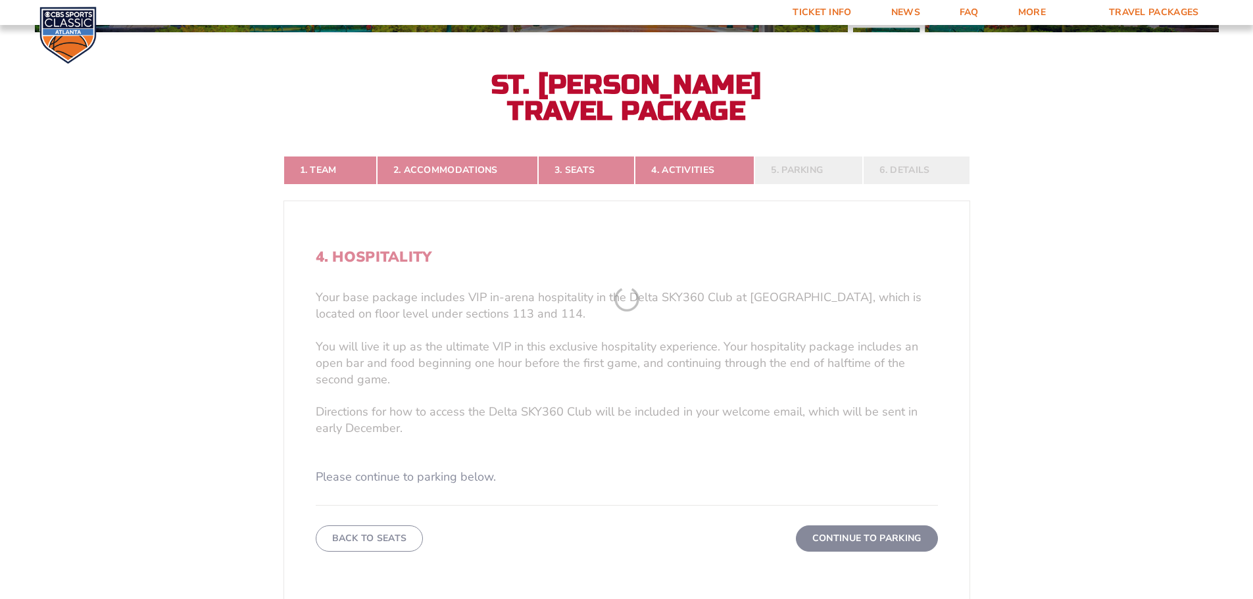
scroll to position [283, 0]
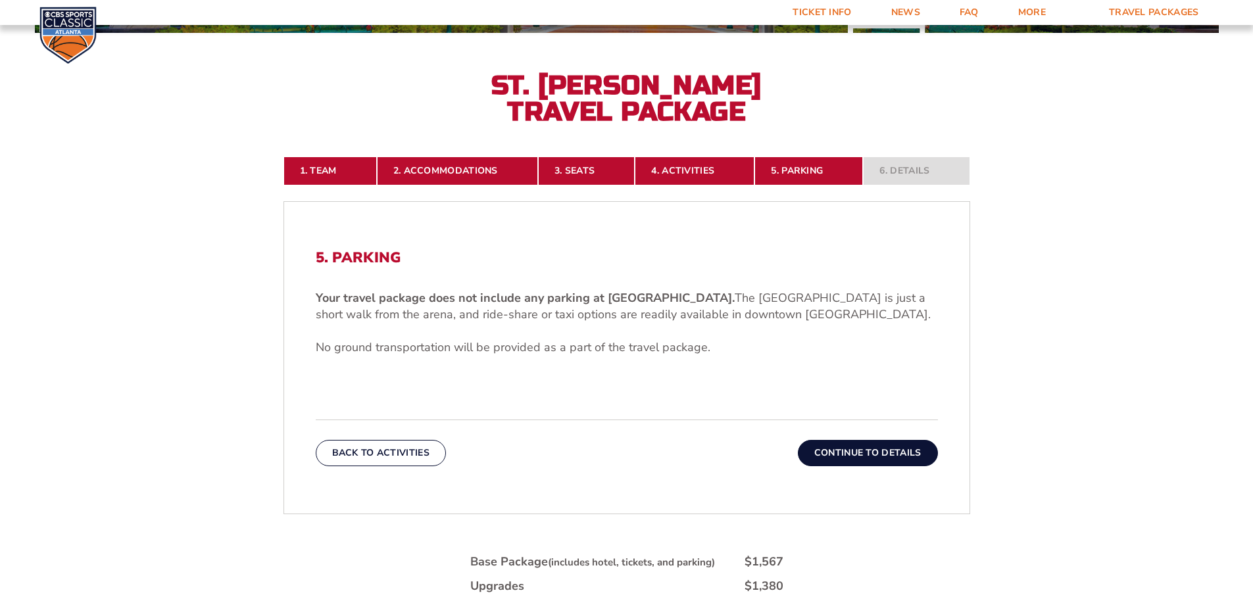
click at [877, 457] on button "Continue To Details" at bounding box center [868, 453] width 140 height 26
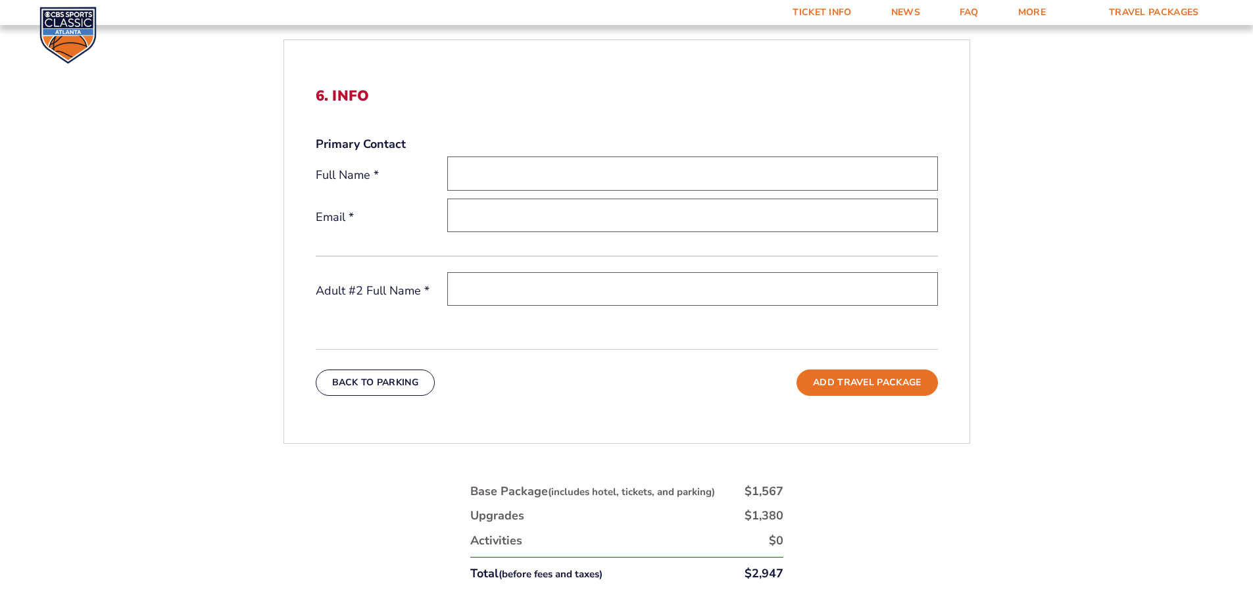
scroll to position [415, 0]
